Goal: Navigation & Orientation: Understand site structure

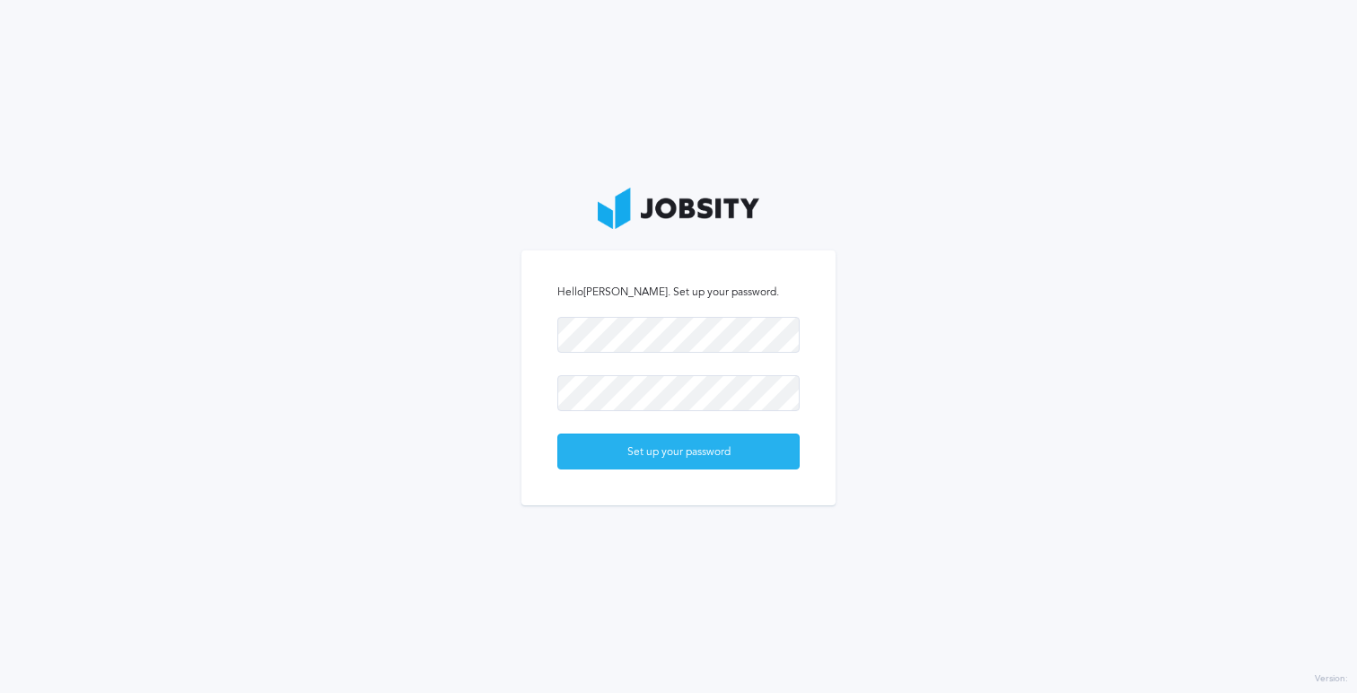
click at [716, 453] on div "Set up your password" at bounding box center [678, 453] width 241 height 36
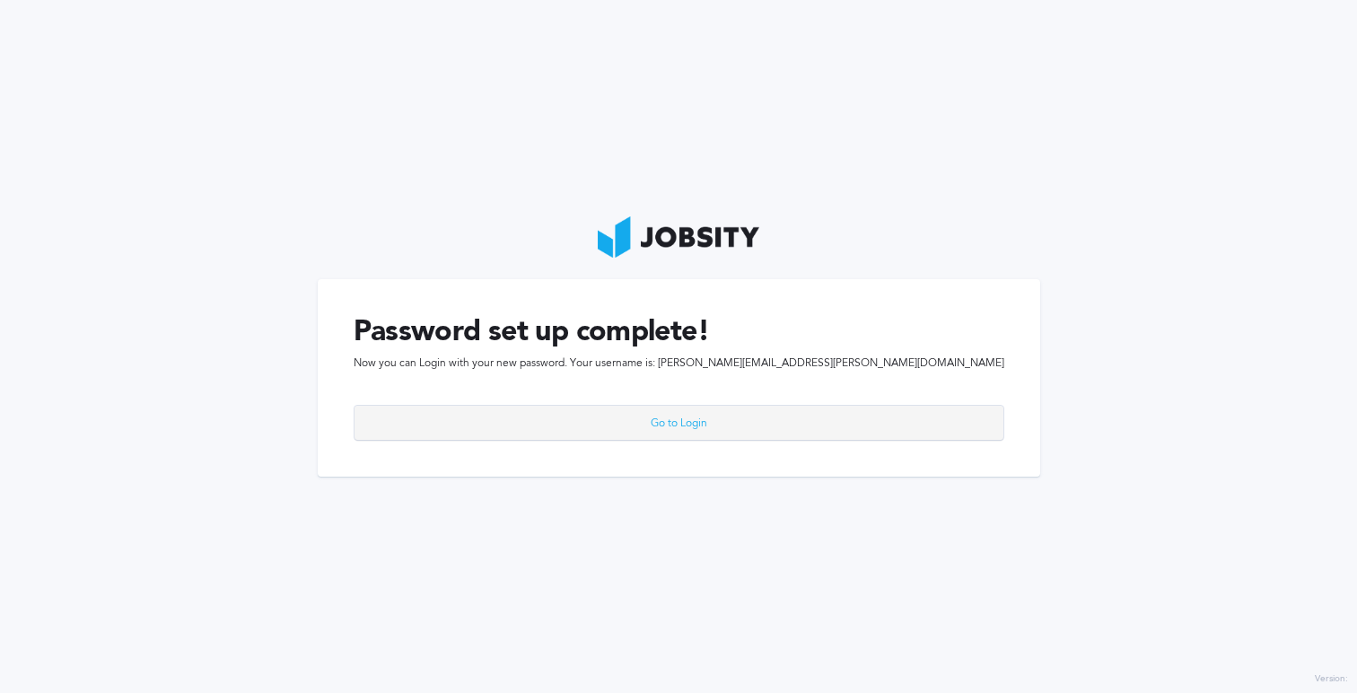
click at [699, 423] on div "Go to Login" at bounding box center [679, 424] width 649 height 36
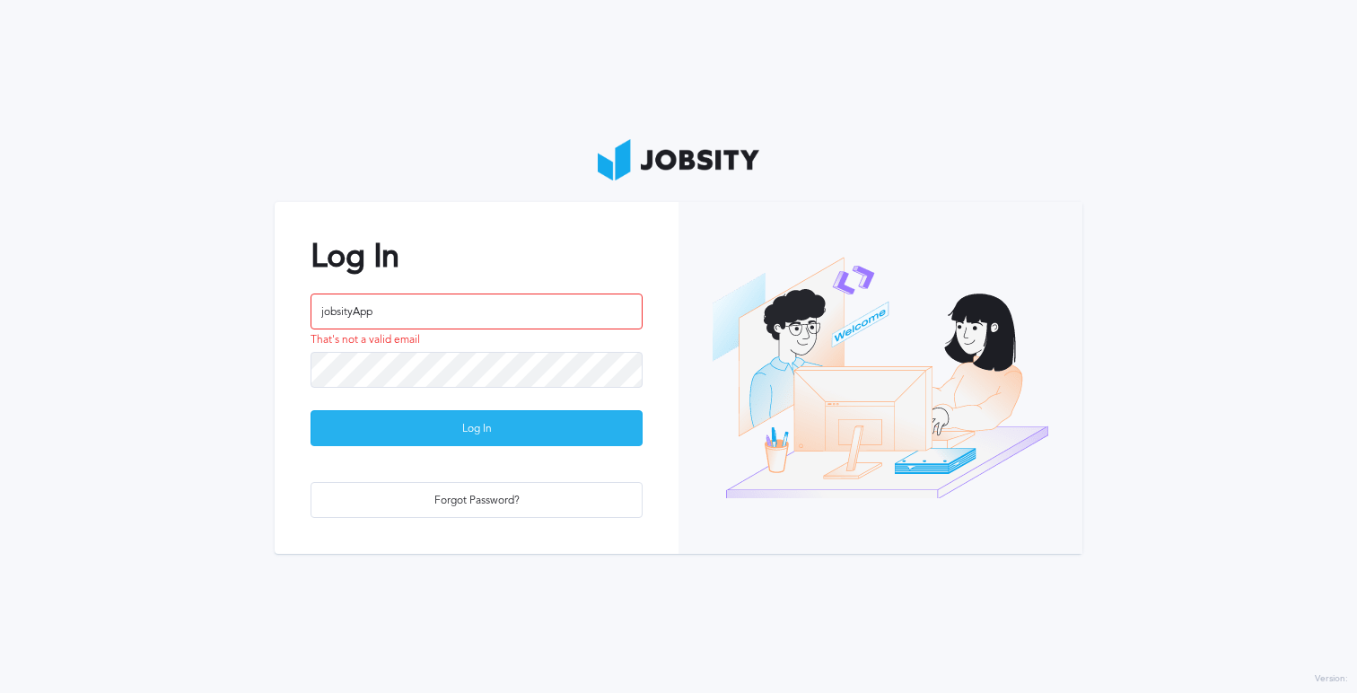
click at [561, 424] on div "Log In" at bounding box center [477, 429] width 330 height 36
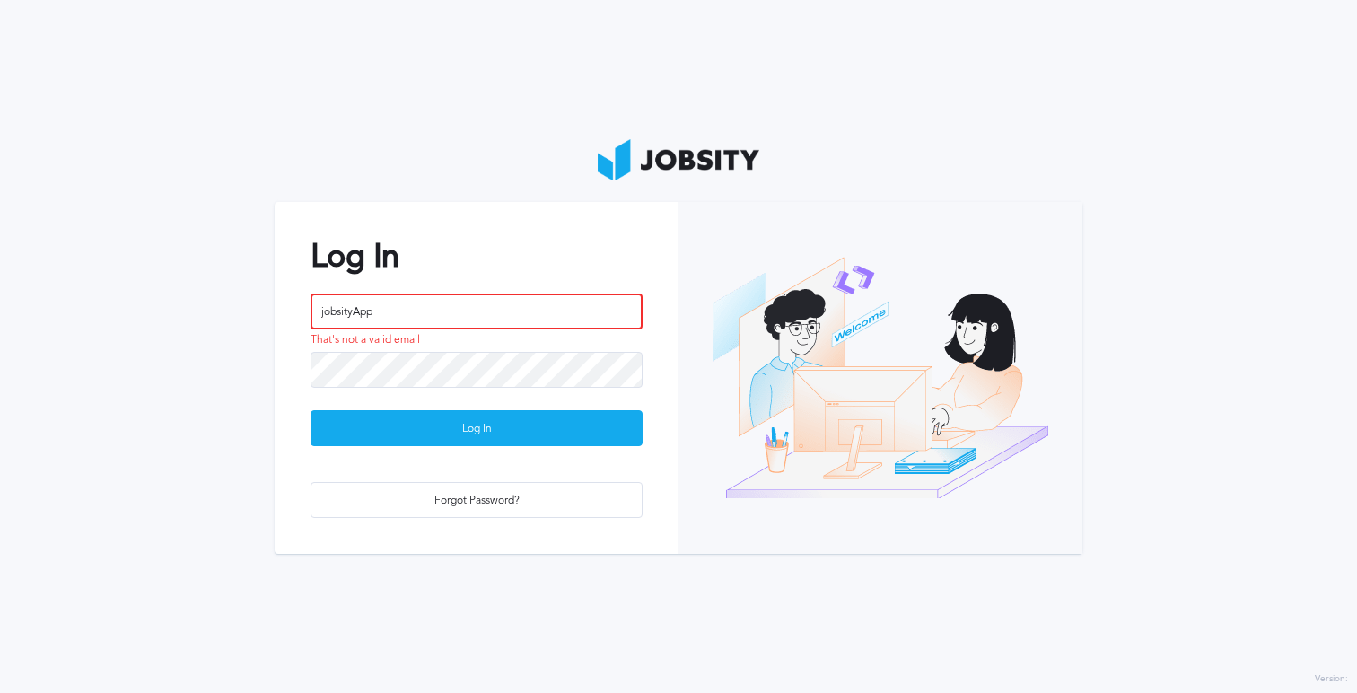
click at [417, 312] on input "jobsityApp" at bounding box center [477, 312] width 332 height 36
drag, startPoint x: 417, startPoint y: 312, endPoint x: 303, endPoint y: 308, distance: 115.0
click at [303, 308] on div "Log In jobsityApp That's not a valid email Log In Forgot Password?" at bounding box center [477, 377] width 404 height 351
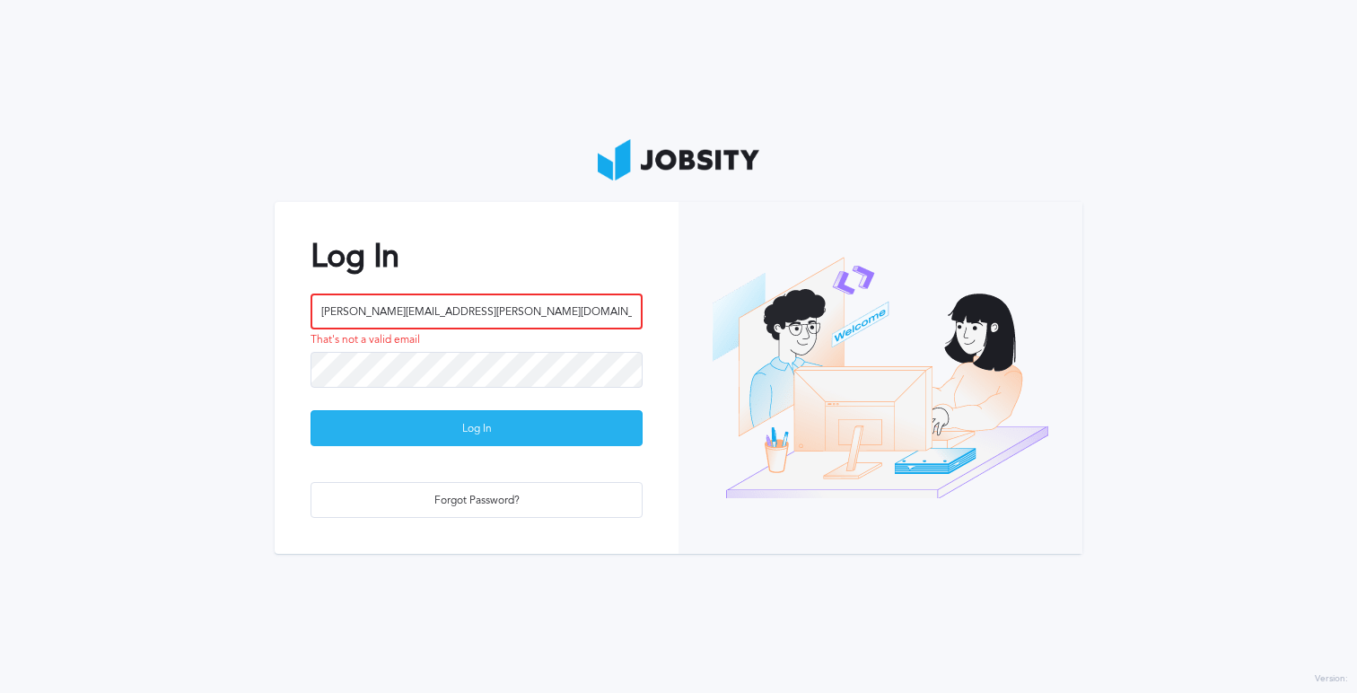
type input "[PERSON_NAME][EMAIL_ADDRESS][PERSON_NAME][DOMAIN_NAME]"
click at [457, 418] on div "Log In" at bounding box center [477, 429] width 330 height 36
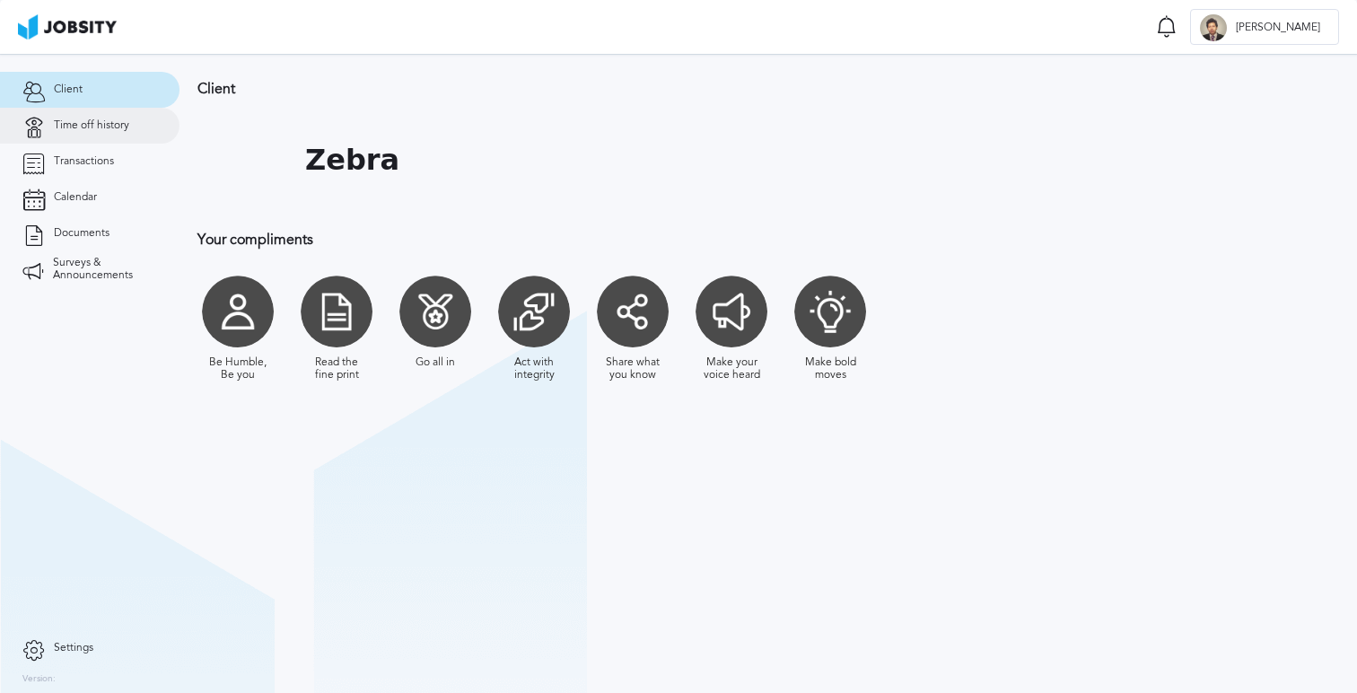
click at [117, 128] on span "Time off history" at bounding box center [91, 125] width 75 height 13
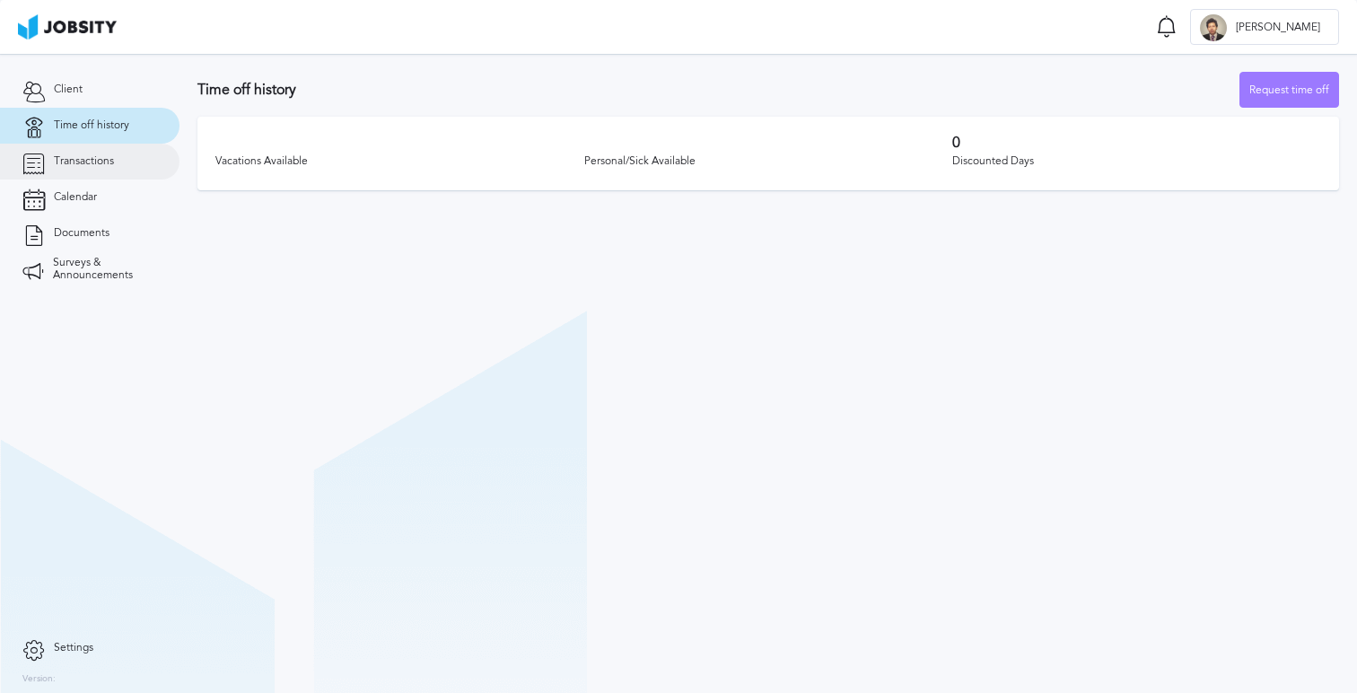
click at [115, 157] on link "Transactions" at bounding box center [90, 162] width 180 height 36
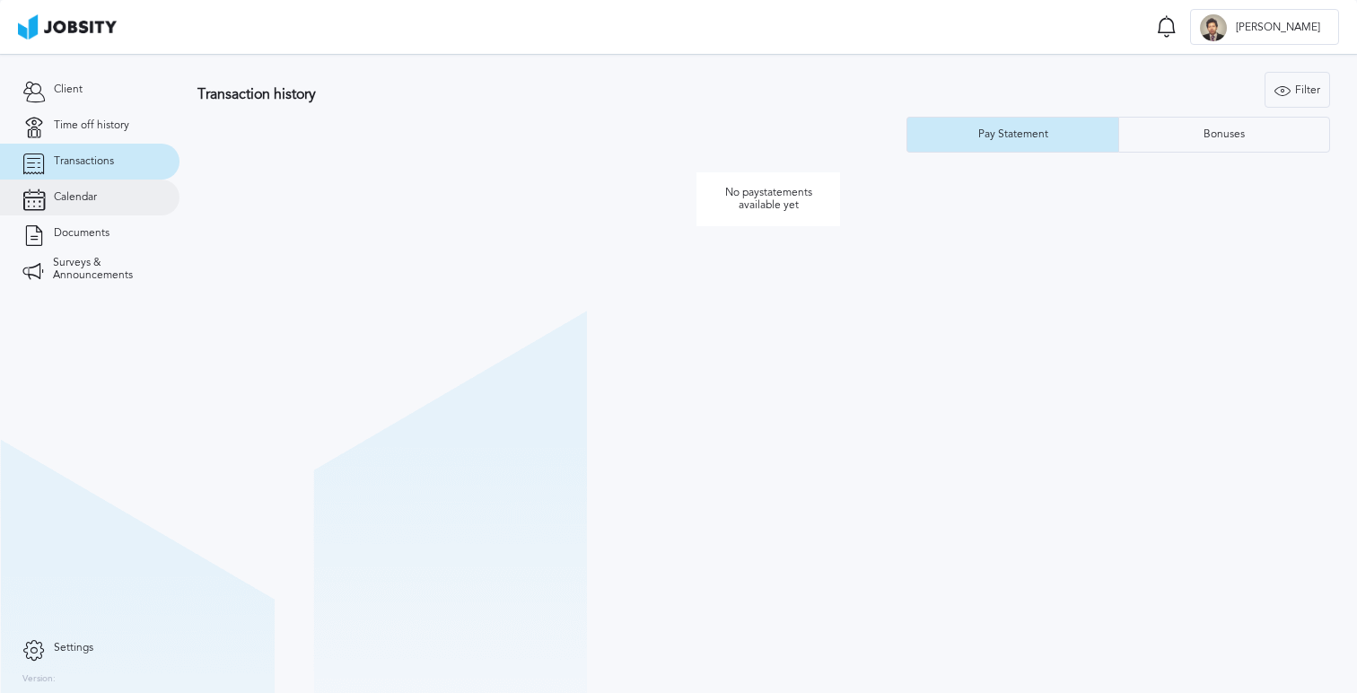
click at [113, 204] on link "Calendar" at bounding box center [90, 198] width 180 height 36
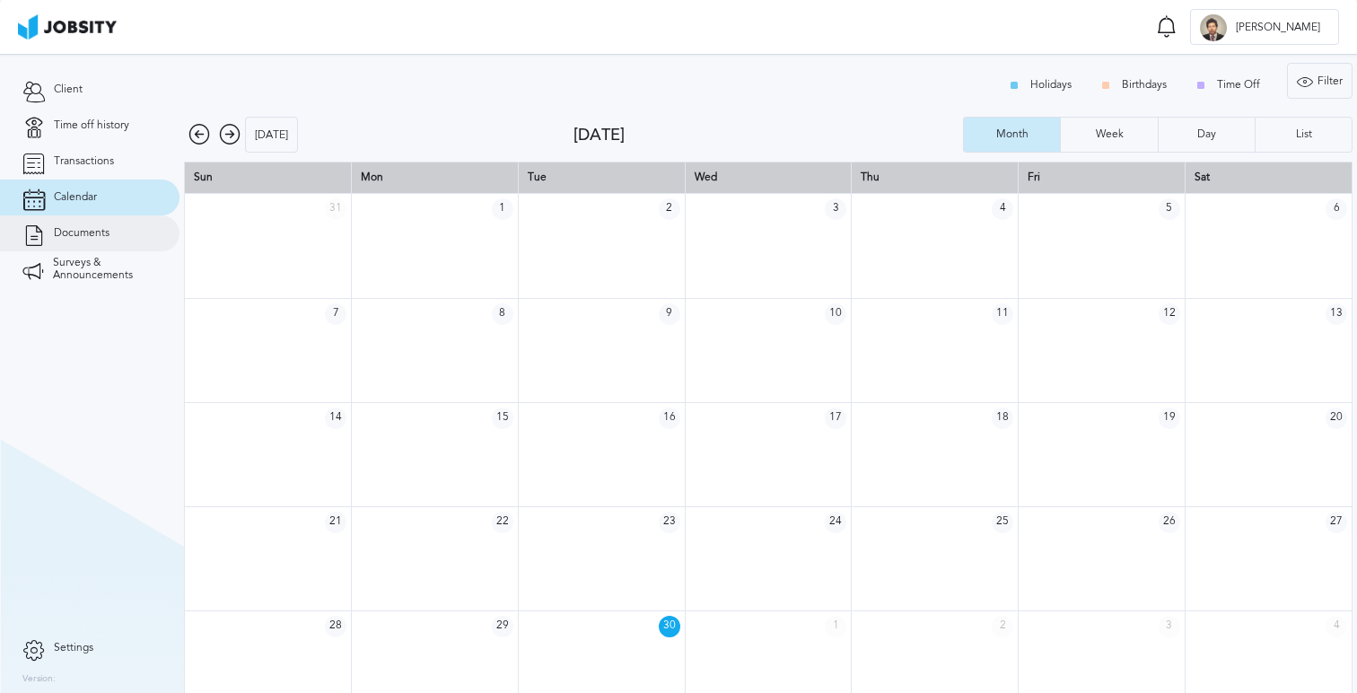
click at [113, 226] on link "Documents" at bounding box center [90, 233] width 180 height 36
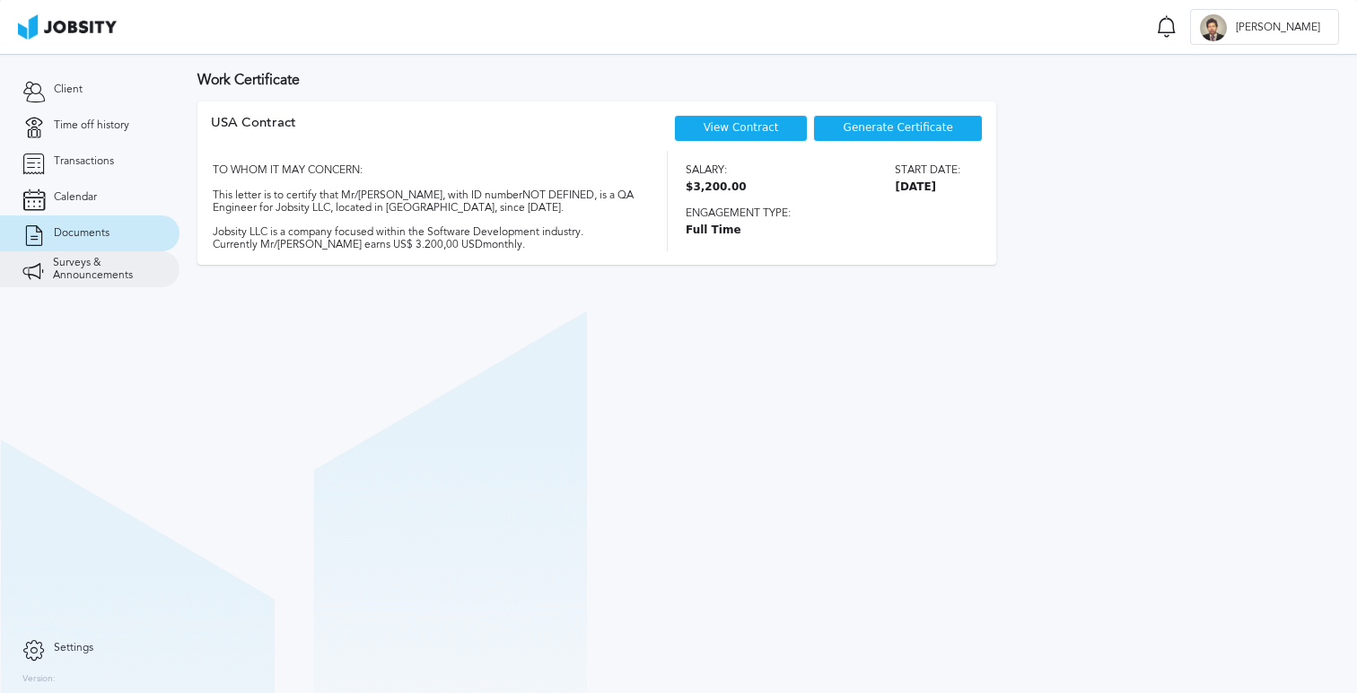
click at [114, 269] on span "Surveys & Announcements" at bounding box center [105, 269] width 104 height 25
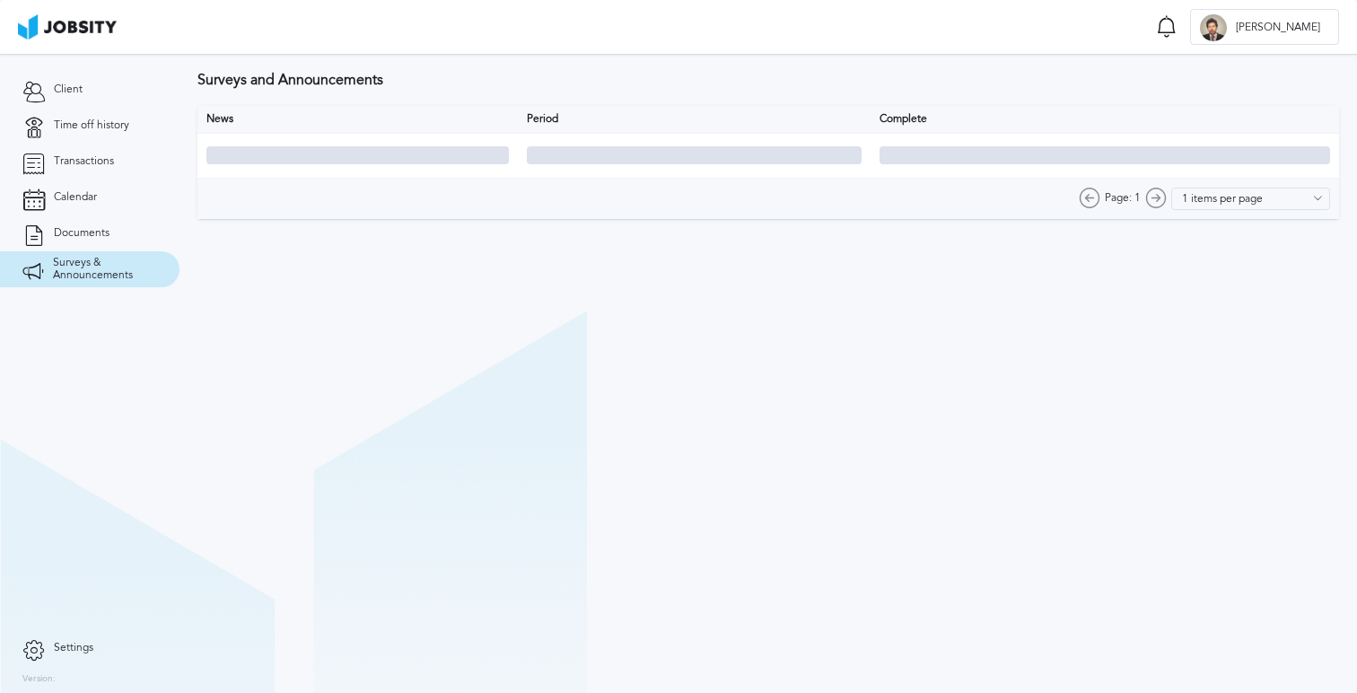
type input "10 items per page"
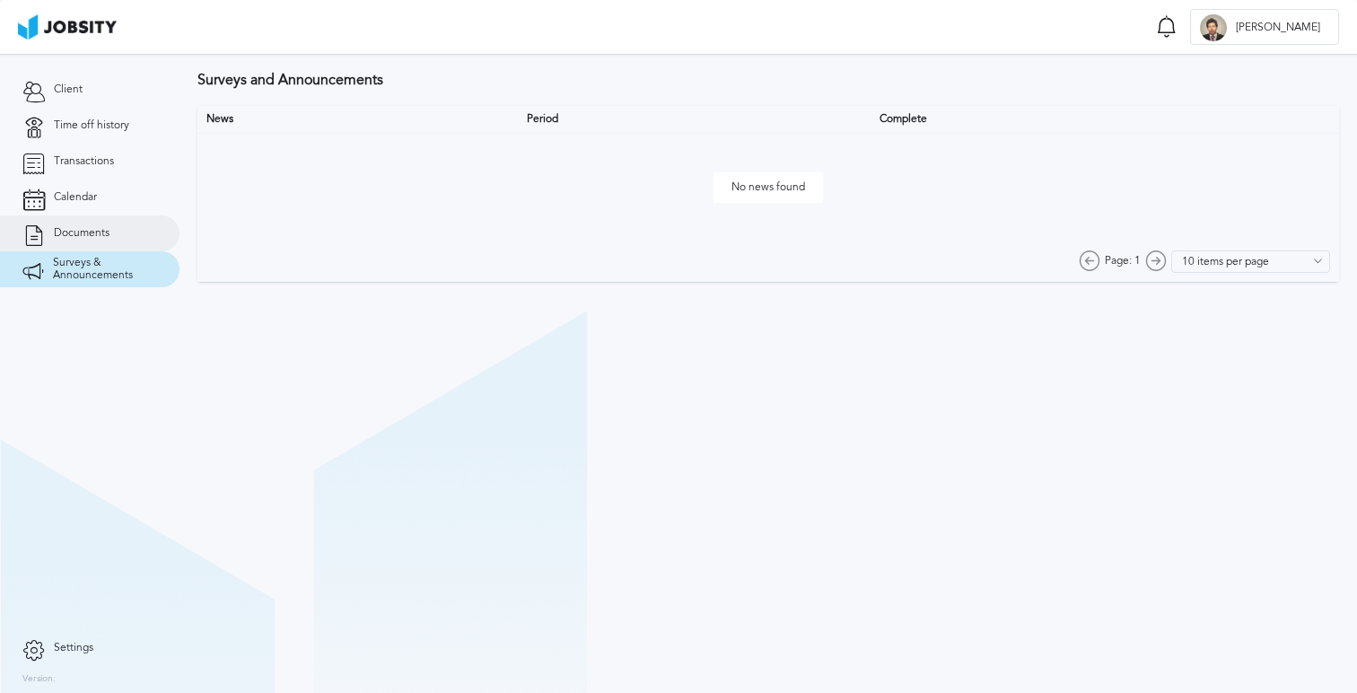
click at [135, 232] on link "Documents" at bounding box center [90, 233] width 180 height 36
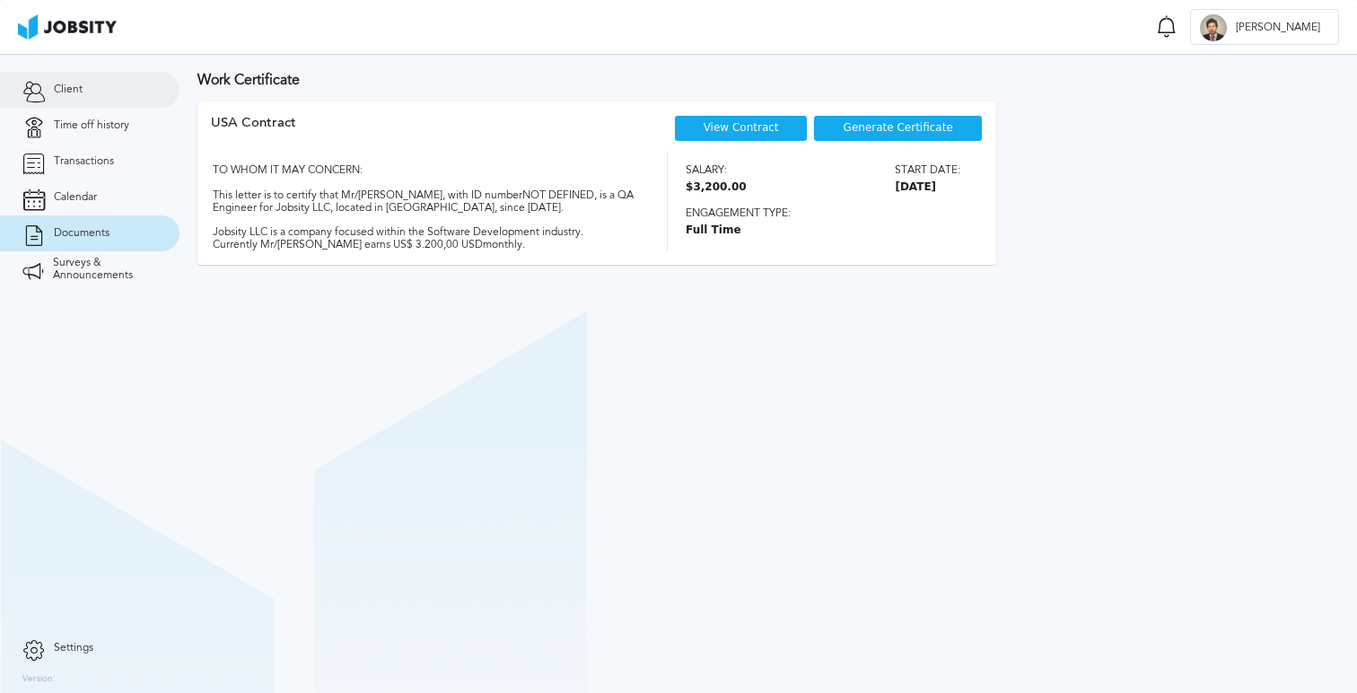
click at [123, 88] on link "Client" at bounding box center [90, 90] width 180 height 36
